Goal: Task Accomplishment & Management: Manage account settings

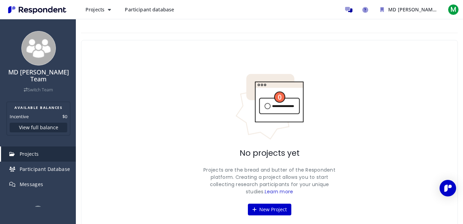
click at [453, 125] on div "No projects yet Projects are the bread and butter of the Respondent platform. C…" at bounding box center [269, 144] width 376 height 209
click at [450, 16] on ul "MD [PERSON_NAME] Team M" at bounding box center [400, 10] width 118 height 14
click at [452, 13] on span "M" at bounding box center [452, 9] width 11 height 11
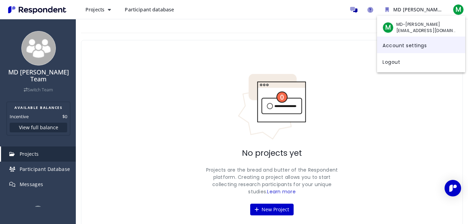
click at [395, 49] on link "Account settings" at bounding box center [421, 45] width 88 height 17
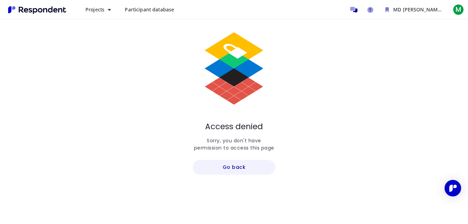
click at [246, 164] on button "Go back" at bounding box center [234, 167] width 83 height 15
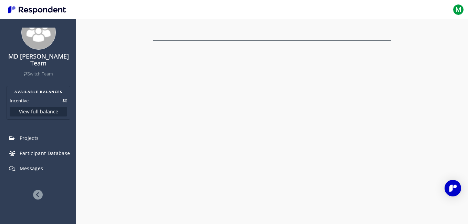
scroll to position [8, 0]
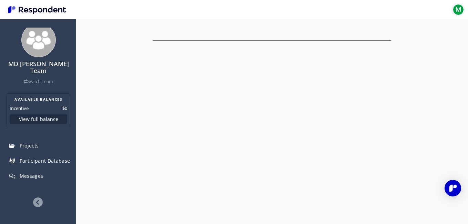
click at [456, 10] on span "M" at bounding box center [458, 9] width 11 height 11
click at [402, 27] on span "MD-[PERSON_NAME]" at bounding box center [426, 24] width 60 height 6
click at [35, 64] on md-backdrop at bounding box center [234, 112] width 468 height 224
click at [27, 173] on span "Messages" at bounding box center [32, 176] width 24 height 7
click at [462, 11] on span "M" at bounding box center [458, 9] width 11 height 11
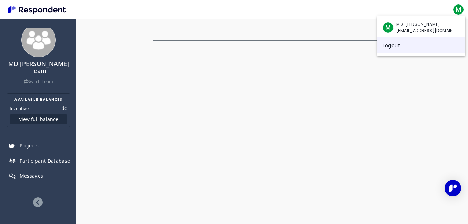
click at [385, 47] on link "Logout" at bounding box center [421, 45] width 88 height 17
